Goal: Contribute content

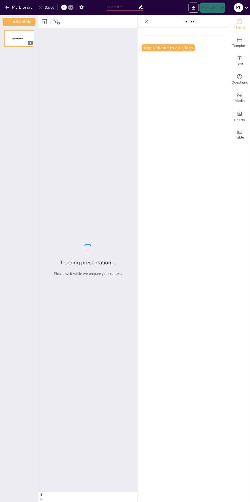
type input "Modelo económico privado"
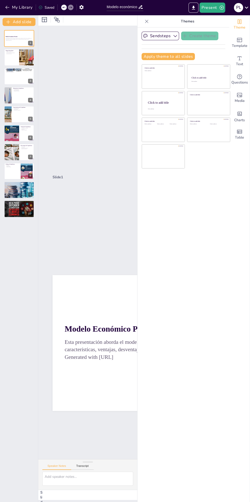
scroll to position [2, 0]
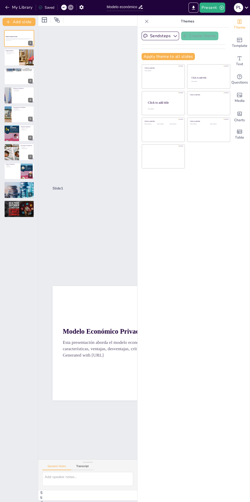
click at [10, 50] on p "Origen Etimológico" at bounding box center [12, 51] width 12 height 2
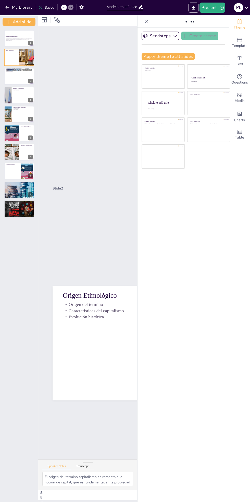
click at [107, 348] on div "Slide 1 Modelo Económico Privado Esta presentación aborda el modelo económico p…" at bounding box center [153, 249] width 275 height 455
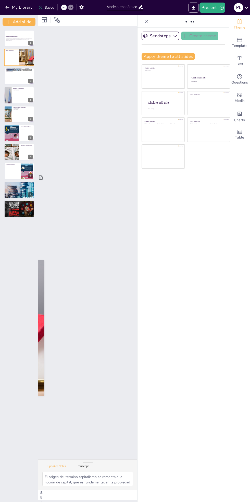
click at [62, 299] on div "Slide 1 Modelo Económico Privado Esta presentación aborda el modelo económico p…" at bounding box center [173, 242] width 270 height 433
click at [47, 338] on div "Slide 1 Modelo Económico Privado Esta presentación aborda el modelo económico p…" at bounding box center [173, 251] width 314 height 459
click at [9, 70] on p "Propiedad privada" at bounding box center [19, 70] width 27 height 1
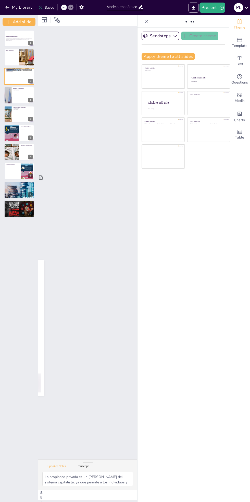
click at [11, 100] on div at bounding box center [8, 95] width 30 height 17
click at [14, 116] on div at bounding box center [19, 114] width 30 height 17
type textarea "La propiedad privada es esencial en el capitalismo, ya que permite a los indivi…"
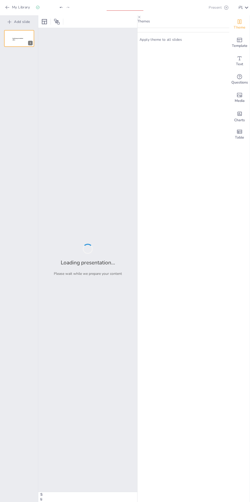
type input "Modelo económico privado"
